Goal: Navigation & Orientation: Find specific page/section

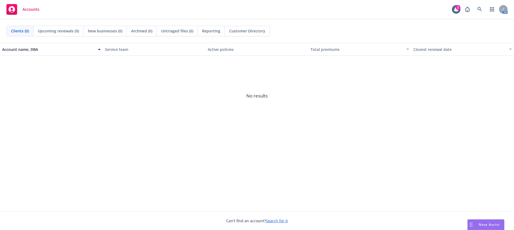
click at [378, 206] on div "Account name, DBA Service team Active policies Total premiums Closest renewal d…" at bounding box center [257, 127] width 514 height 168
